Goal: Task Accomplishment & Management: Use online tool/utility

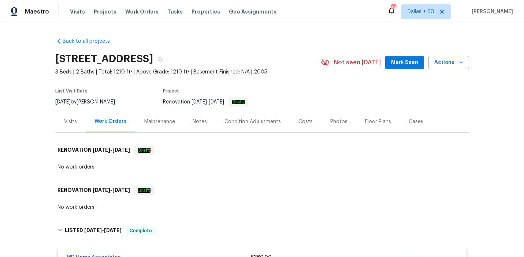
scroll to position [1071, 0]
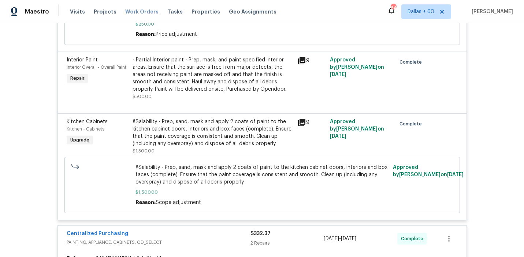
click at [136, 12] on span "Work Orders" at bounding box center [141, 11] width 33 height 7
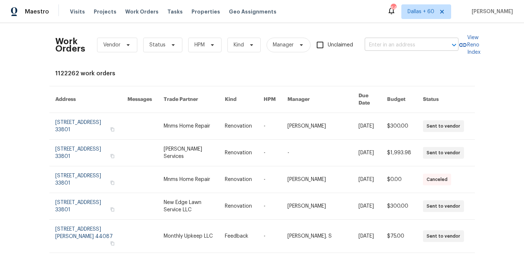
click at [390, 48] on input "text" at bounding box center [401, 45] width 73 height 11
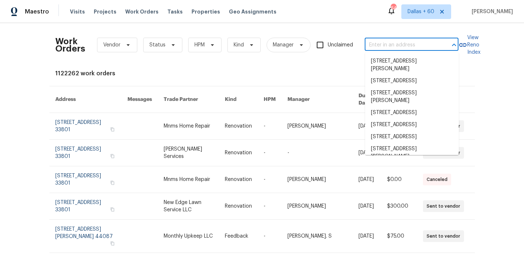
paste input "[STREET_ADDRESS][PERSON_NAME]"
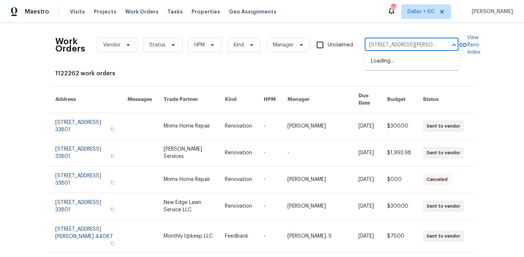
scroll to position [0, 14]
type input "[STREET_ADDRESS][PERSON_NAME]"
click at [395, 59] on li "[STREET_ADDRESS][PERSON_NAME]" at bounding box center [412, 65] width 94 height 20
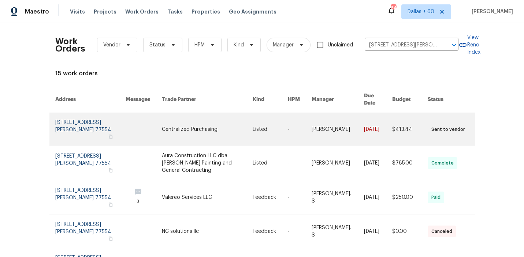
click at [249, 119] on link at bounding box center [207, 129] width 91 height 33
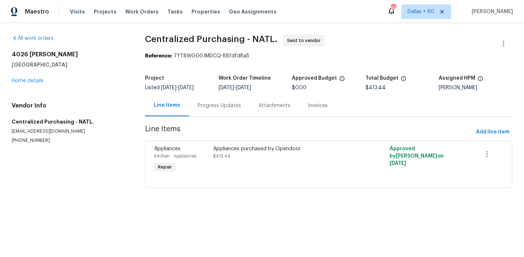
click at [21, 77] on div "[STREET_ADDRESS][PERSON_NAME] Home details" at bounding box center [70, 68] width 116 height 34
click at [21, 79] on link "Home details" at bounding box center [28, 80] width 32 height 5
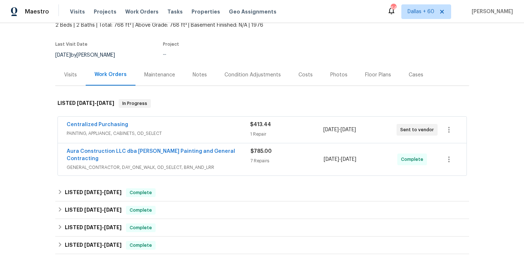
scroll to position [50, 0]
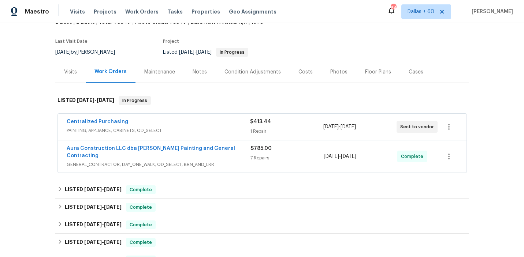
click at [205, 118] on div "Centralized Purchasing" at bounding box center [158, 122] width 183 height 9
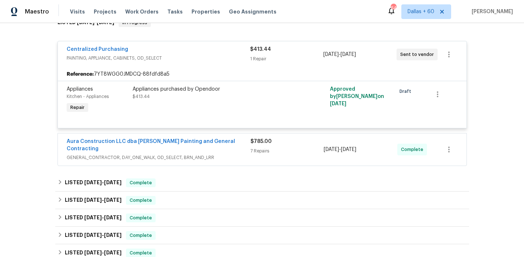
scroll to position [133, 0]
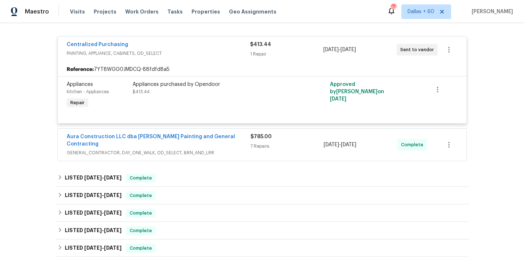
click at [233, 149] on span "GENERAL_CONTRACTOR, DAY_ONE_WALK, OD_SELECT, BRN_AND_LRR" at bounding box center [159, 152] width 184 height 7
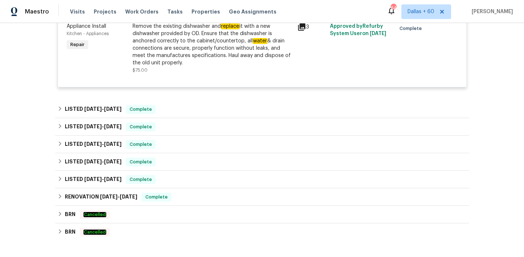
scroll to position [649, 0]
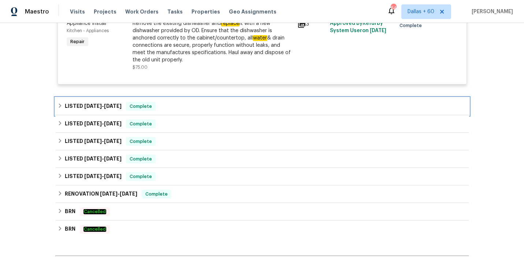
click at [211, 98] on div "LISTED [DATE] - [DATE] Complete" at bounding box center [262, 107] width 414 height 18
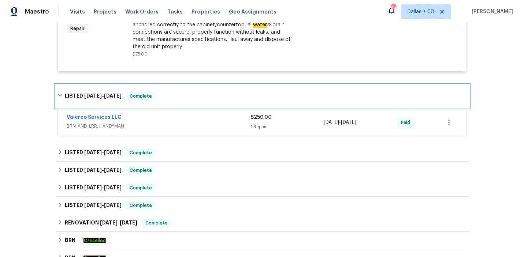
scroll to position [667, 0]
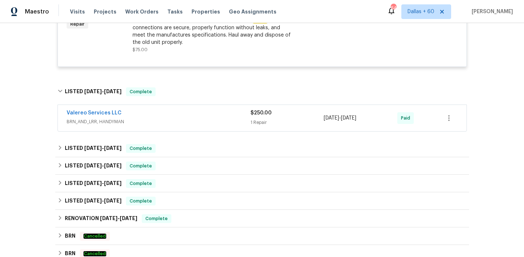
click at [209, 120] on span "BRN_AND_LRR, HANDYMAN" at bounding box center [159, 121] width 184 height 7
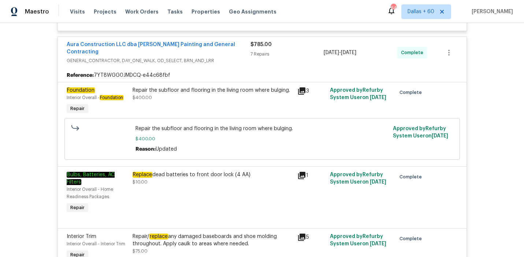
scroll to position [223, 0]
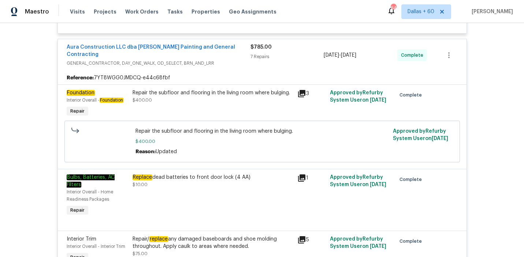
click at [200, 101] on div "Repair the subfloor and flooring in the living room where bulging. $400.00" at bounding box center [212, 104] width 165 height 34
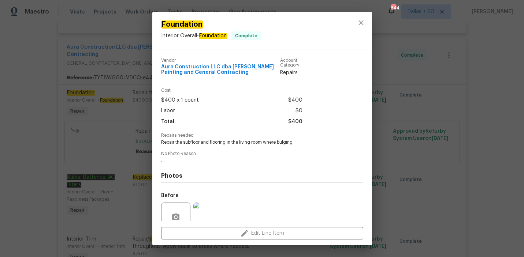
scroll to position [66, 0]
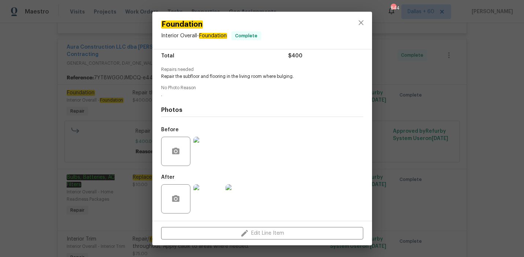
click at [205, 147] on img at bounding box center [207, 151] width 29 height 29
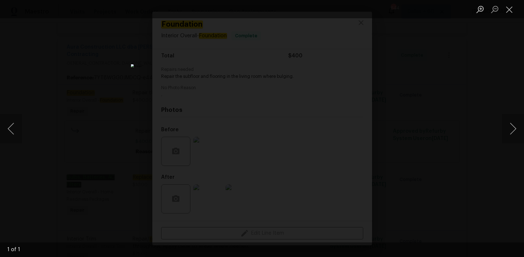
click at [476, 117] on div "Lightbox" at bounding box center [262, 128] width 524 height 257
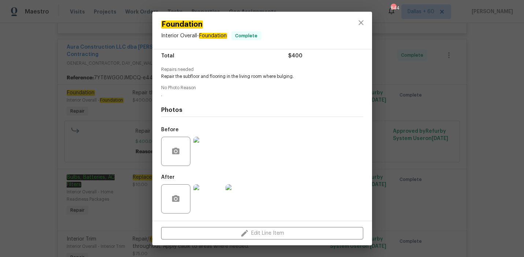
click at [205, 153] on img at bounding box center [207, 151] width 29 height 29
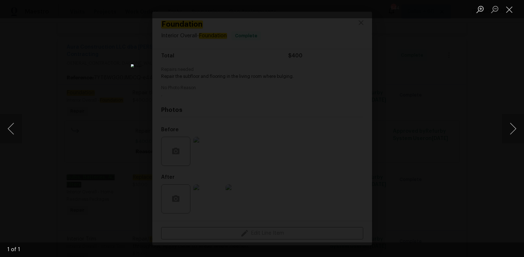
click at [470, 145] on div "Lightbox" at bounding box center [262, 128] width 524 height 257
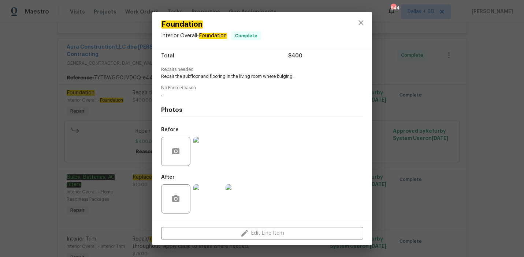
click at [196, 197] on img at bounding box center [207, 199] width 29 height 29
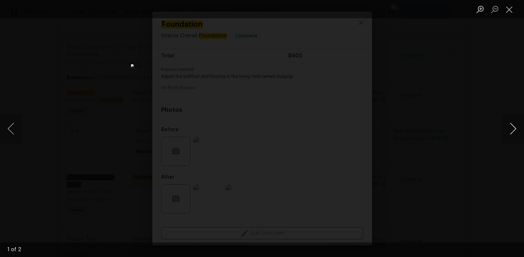
click at [518, 127] on button "Next image" at bounding box center [513, 128] width 22 height 29
click at [493, 147] on div "Lightbox" at bounding box center [262, 128] width 524 height 257
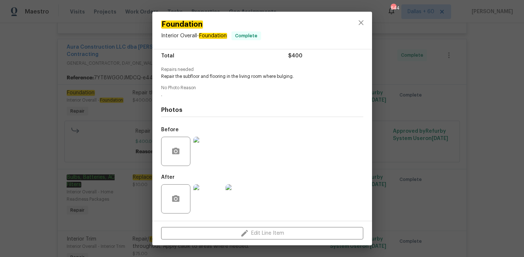
click at [16, 111] on div "Foundation Interior Overall - Foundation Complete Vendor Aura Construction LLC …" at bounding box center [262, 128] width 524 height 257
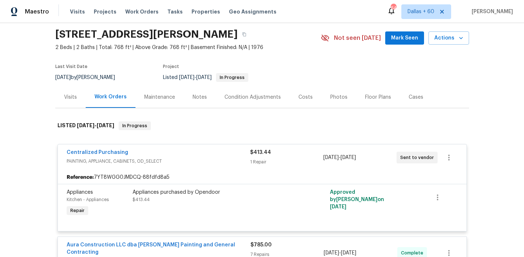
scroll to position [0, 0]
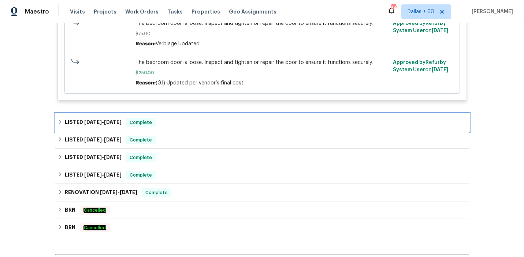
click at [198, 118] on div "LISTED [DATE] - [DATE] Complete" at bounding box center [261, 122] width 409 height 9
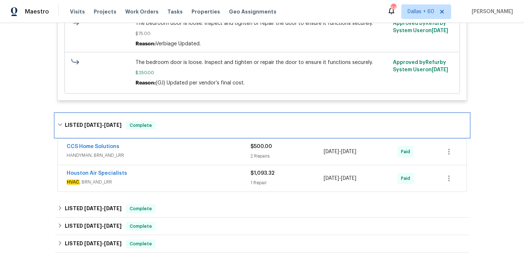
scroll to position [878, 0]
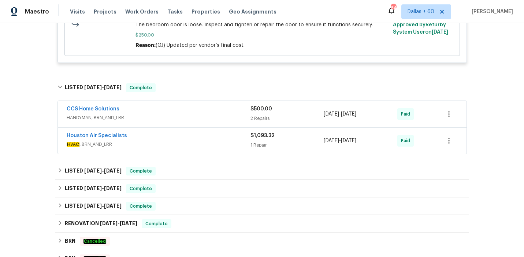
click at [192, 137] on div "Houston Air Specialists" at bounding box center [159, 136] width 184 height 9
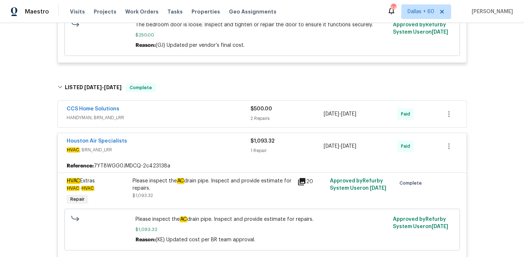
click at [189, 114] on span "HANDYMAN, BRN_AND_LRR" at bounding box center [159, 117] width 184 height 7
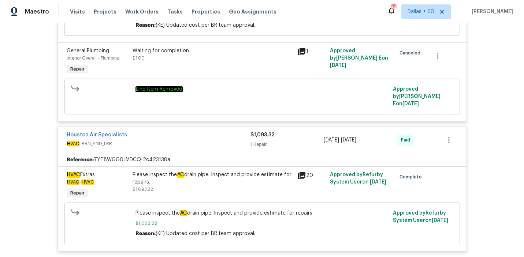
scroll to position [1094, 0]
